Goal: Transaction & Acquisition: Purchase product/service

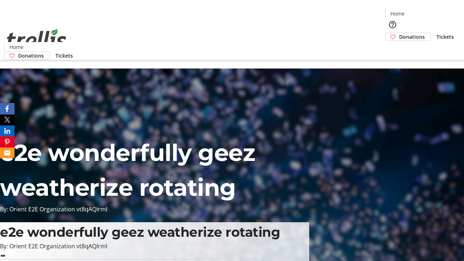
click at [399, 33] on span "Donations" at bounding box center [412, 37] width 26 height 8
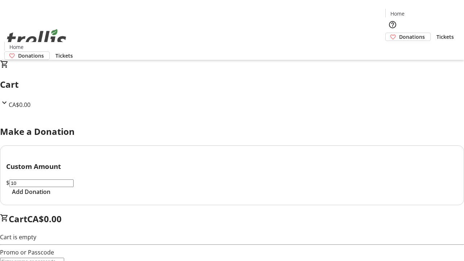
click at [50, 196] on span "Add Donation" at bounding box center [31, 191] width 38 height 9
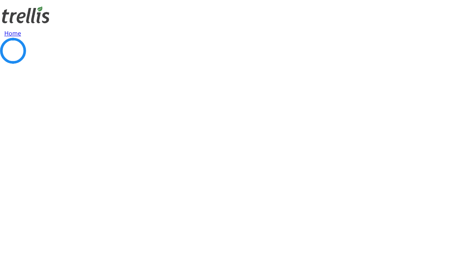
select select "CA"
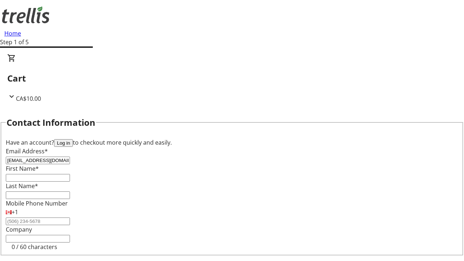
type input "[EMAIL_ADDRESS][DOMAIN_NAME]"
type input "Dell"
type input "[PERSON_NAME]"
type input "[STREET_ADDRESS][PERSON_NAME]"
type input "Kelowna"
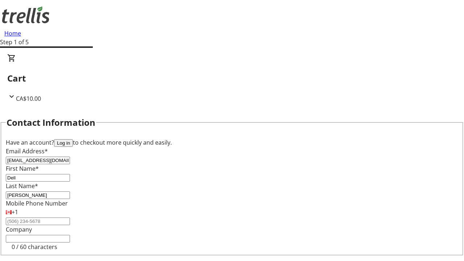
select select "BC"
type input "Kelowna"
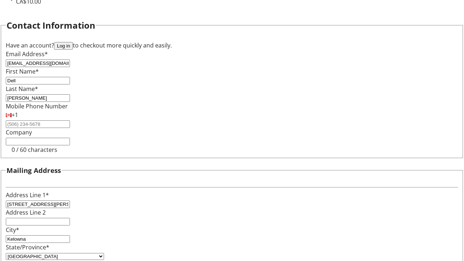
type input "V1Y 0C2"
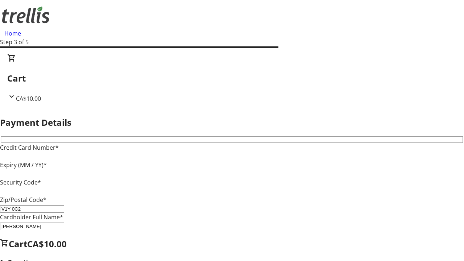
type input "V1Y 0C2"
